Goal: Download file/media

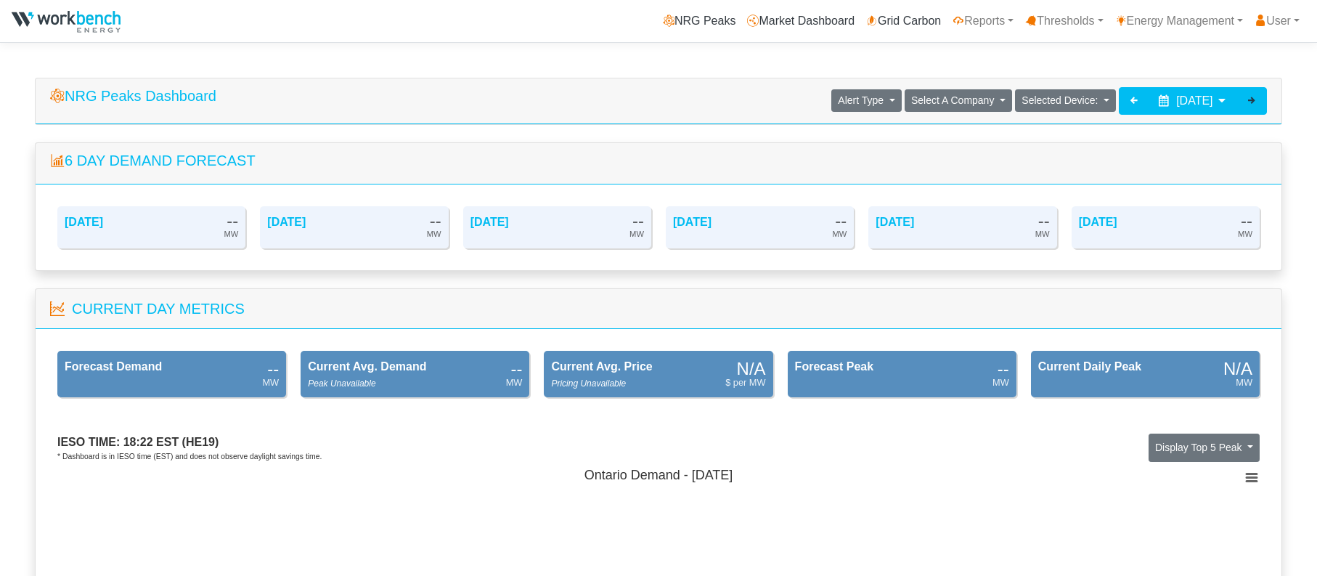
click at [1254, 99] on icon at bounding box center [1252, 100] width 12 height 12
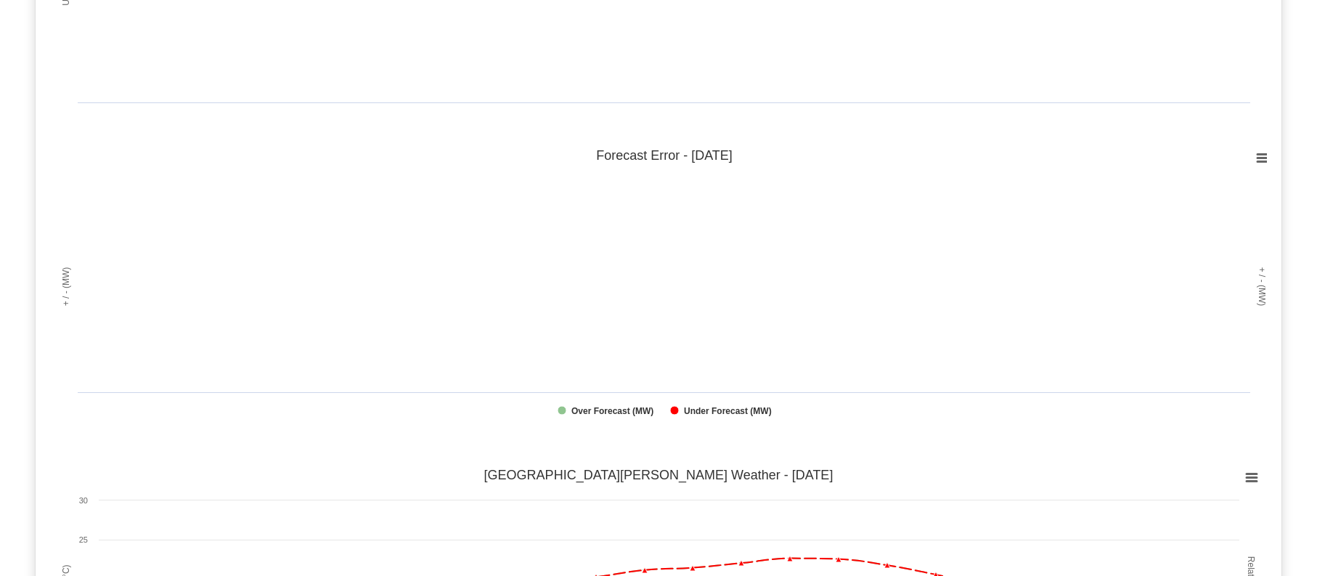
scroll to position [1234, 0]
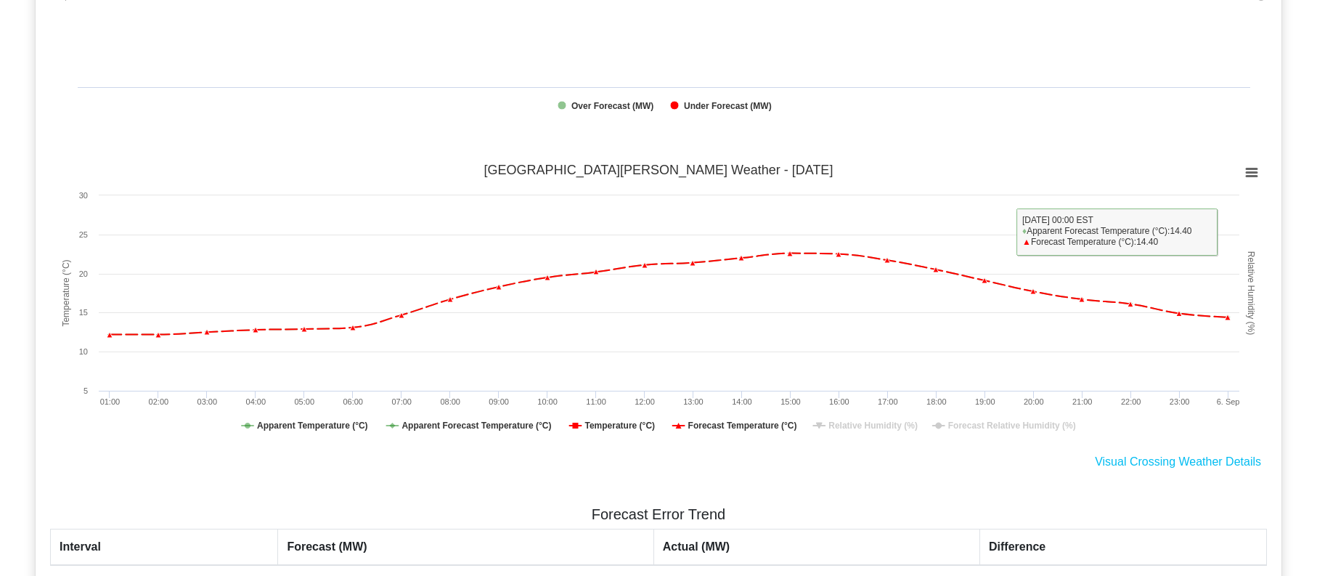
click at [1251, 174] on icon at bounding box center [1251, 172] width 10 height 7
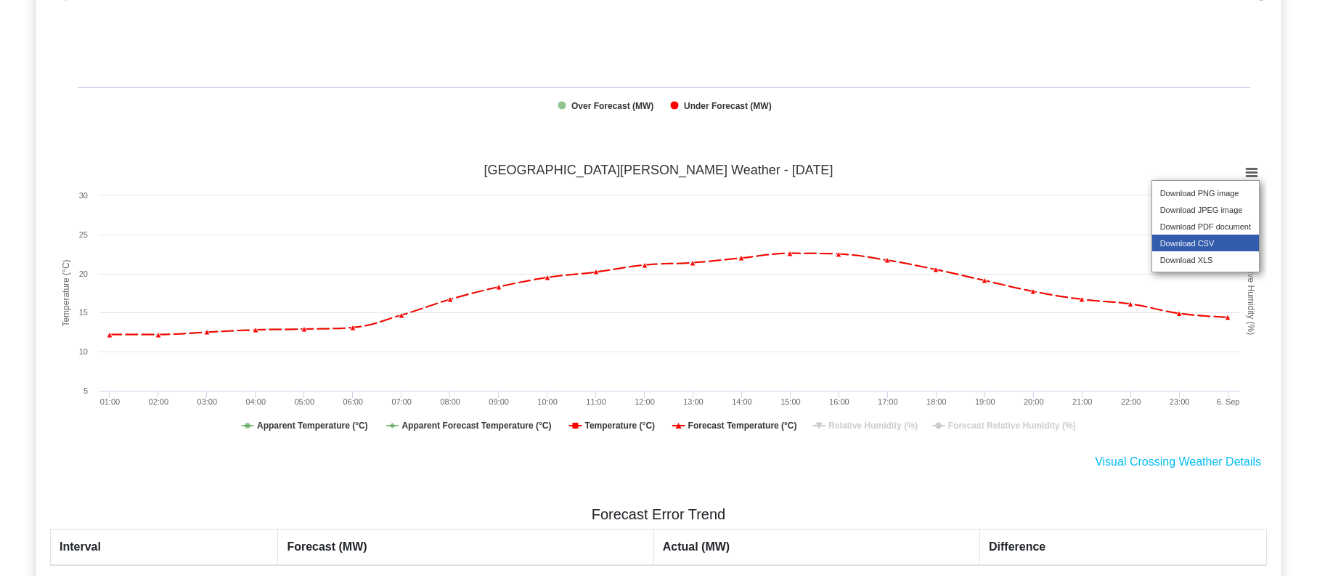
click at [1213, 250] on li "Download CSV" at bounding box center [1205, 242] width 107 height 17
